Goal: Obtain resource: Download file/media

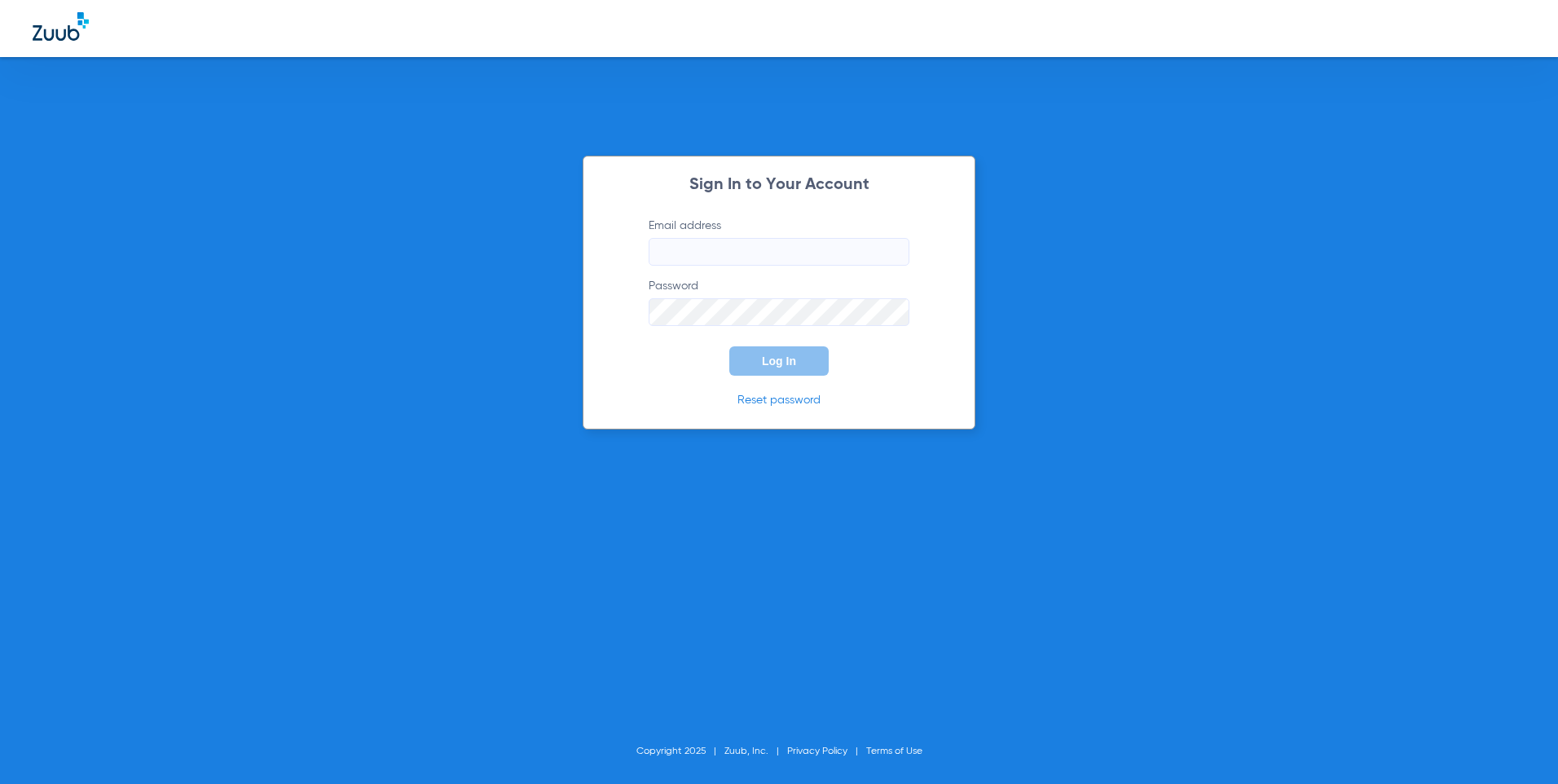
type input "[EMAIL_ADDRESS][DOMAIN_NAME]"
click at [791, 362] on span "Log In" at bounding box center [779, 360] width 34 height 13
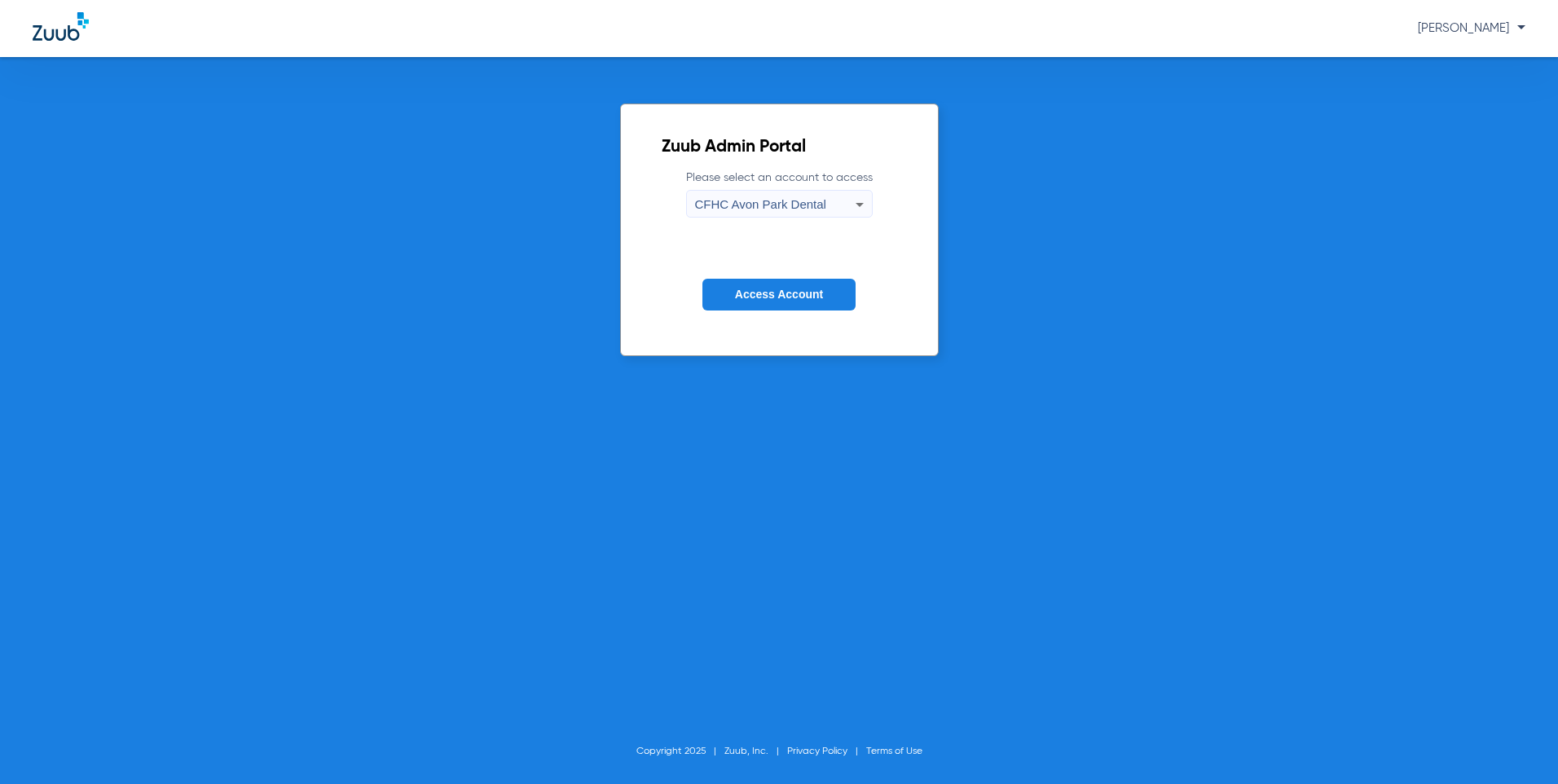
click at [819, 205] on span "CFHC Avon Park Dental" at bounding box center [760, 204] width 131 height 14
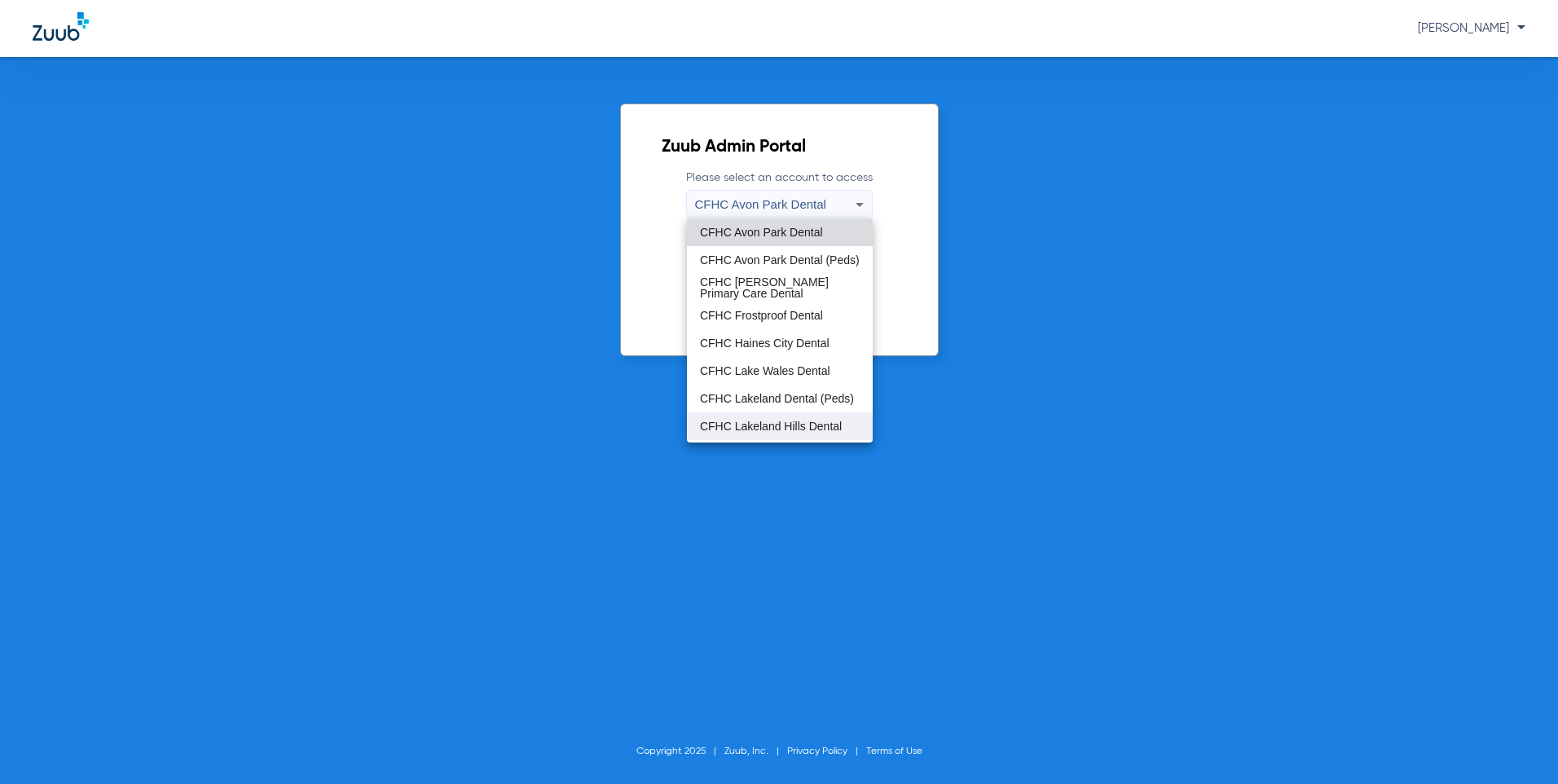
click at [787, 425] on span "CFHC Lakeland Hills Dental" at bounding box center [770, 425] width 142 height 11
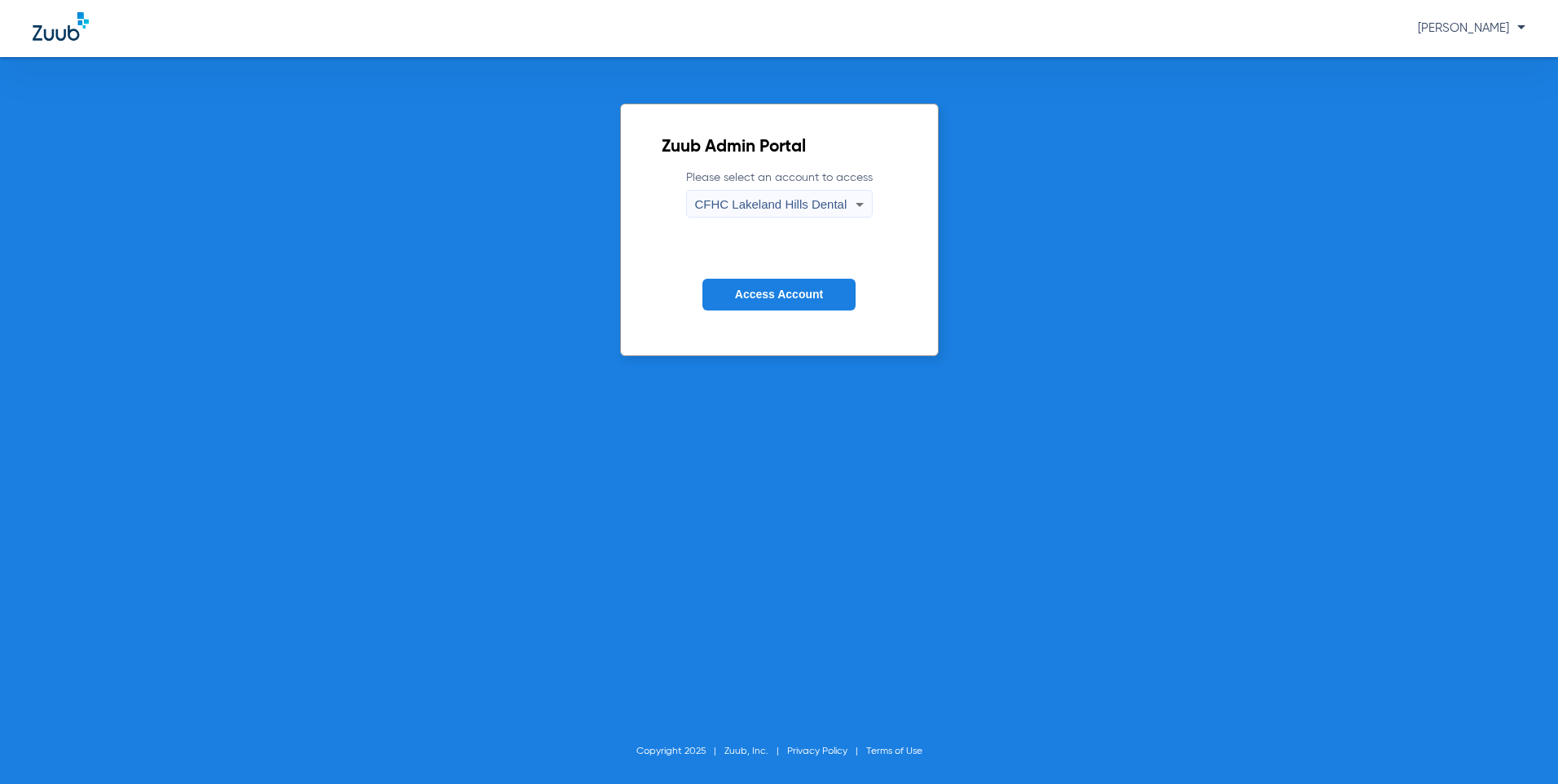
click at [777, 300] on span "Access Account" at bounding box center [779, 294] width 88 height 13
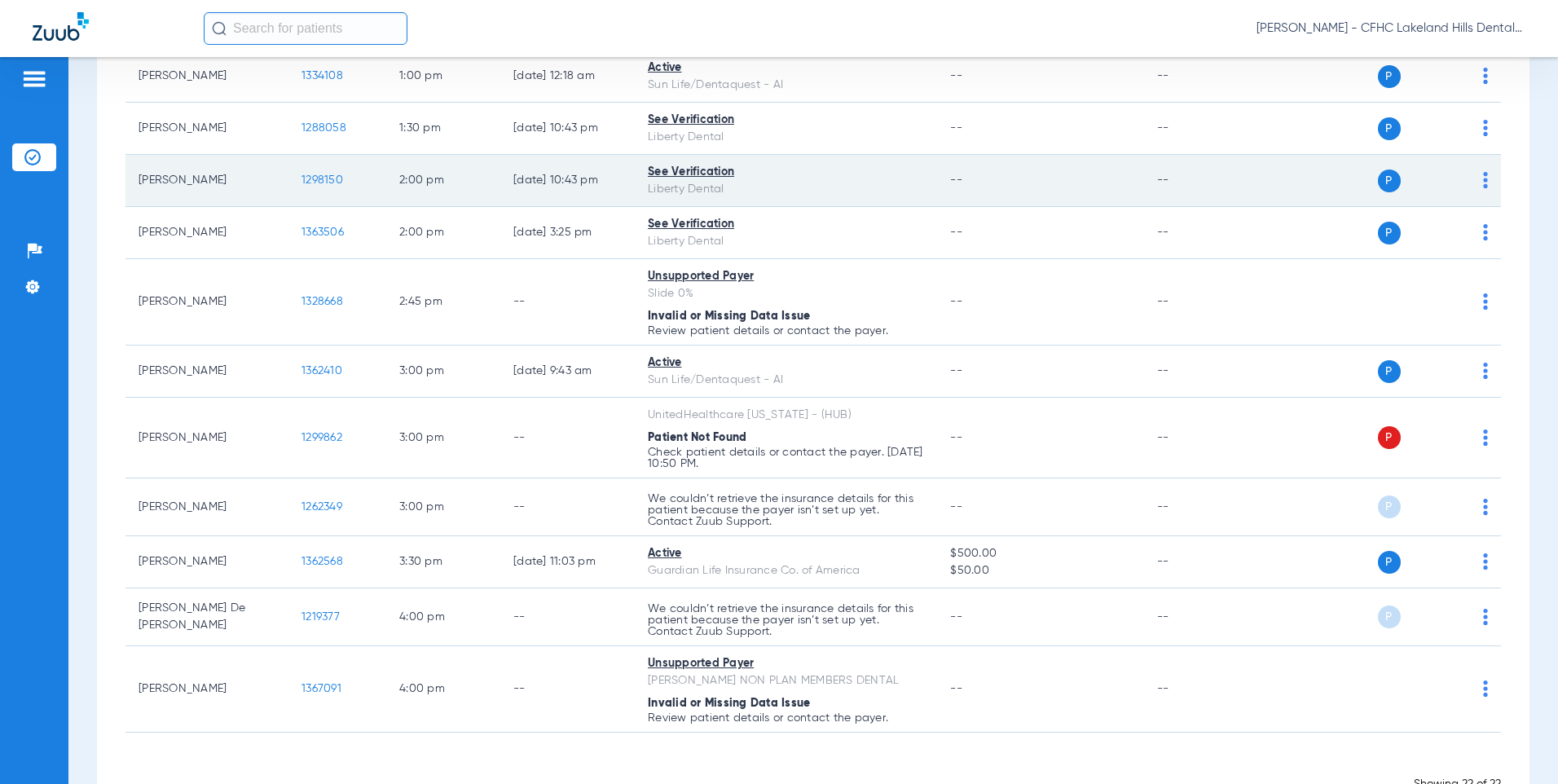
scroll to position [873, 0]
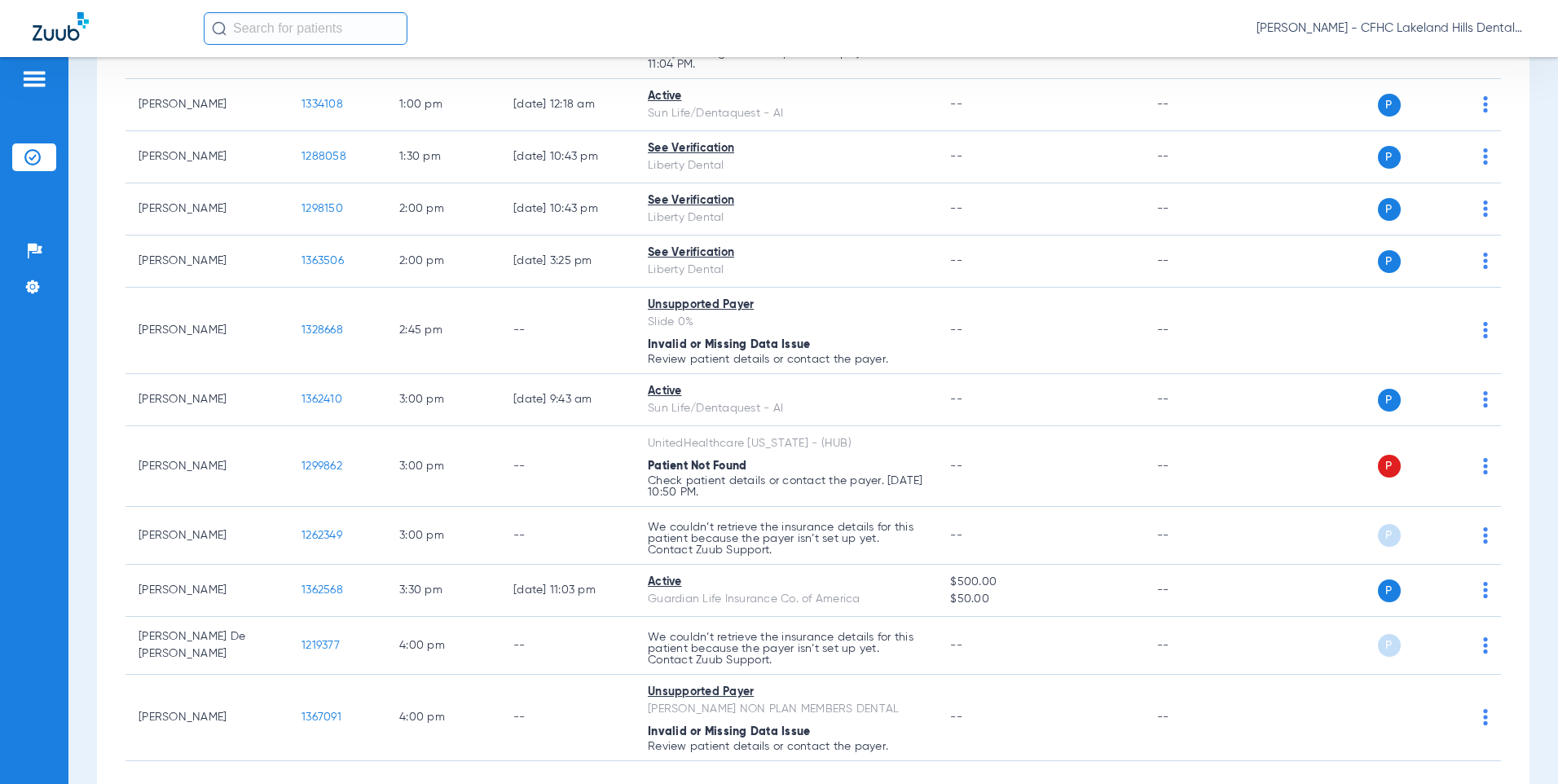
click at [299, 17] on input "text" at bounding box center [305, 28] width 204 height 33
type input "jaimarys"
click at [285, 79] on td "[PERSON_NAME]" at bounding box center [285, 87] width 166 height 23
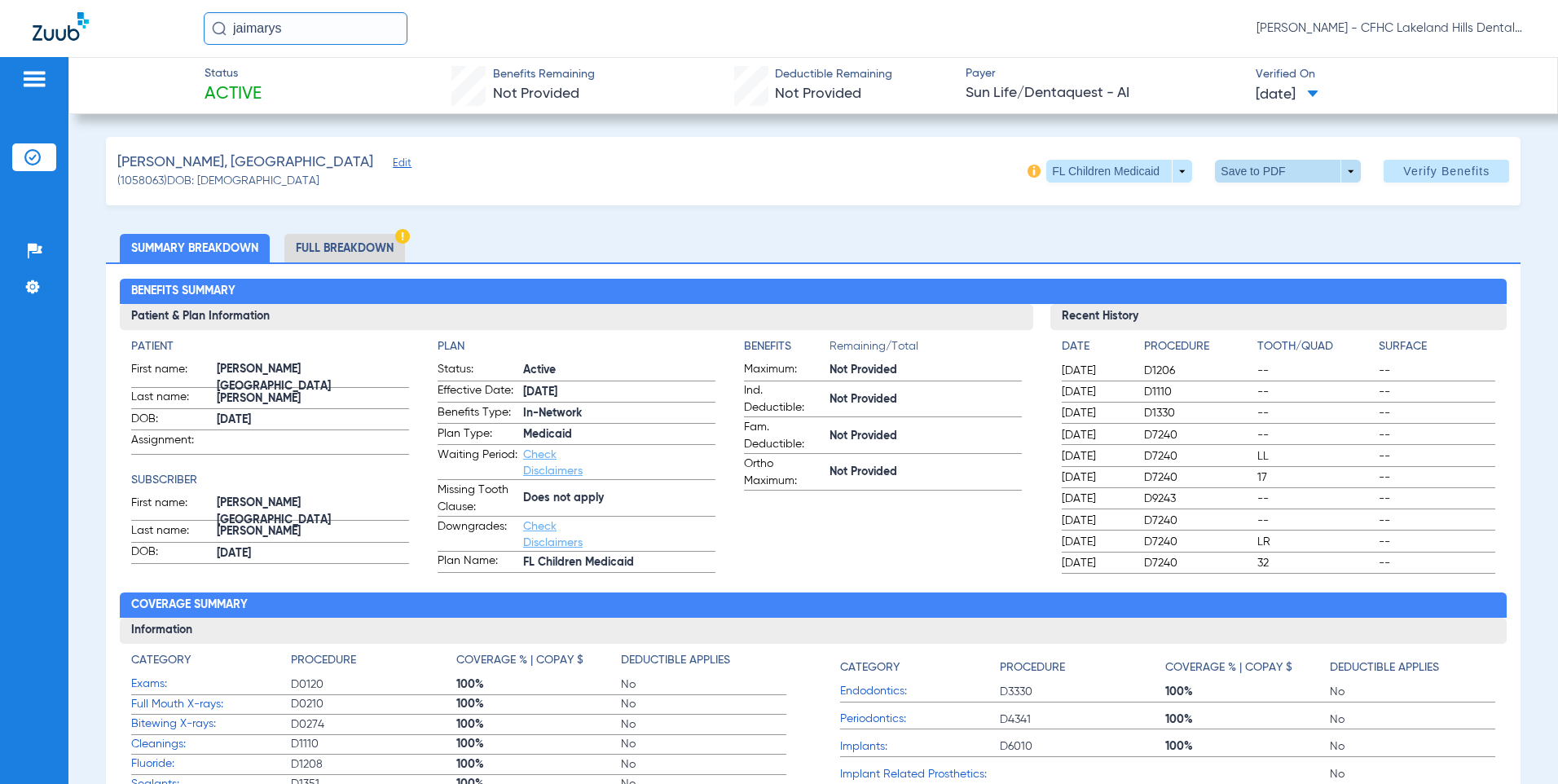
click at [1325, 171] on span at bounding box center [1287, 171] width 146 height 23
click at [1289, 201] on span "Save to PDF" at bounding box center [1282, 204] width 64 height 11
